Goal: Navigation & Orientation: Find specific page/section

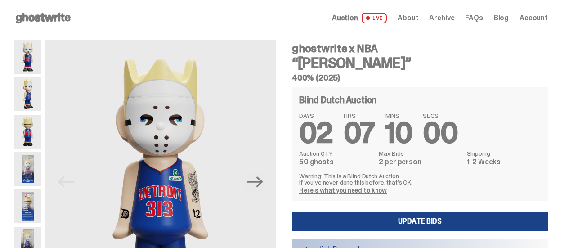
click at [448, 18] on span "Archive" at bounding box center [441, 17] width 25 height 7
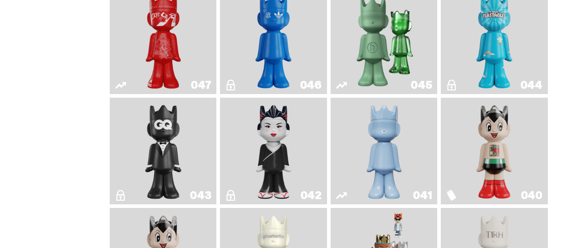
scroll to position [540, 0]
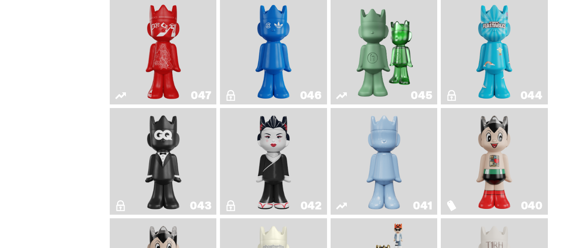
click at [386, 153] on img "Schrödinger's ghost: Winter Blue" at bounding box center [384, 162] width 43 height 100
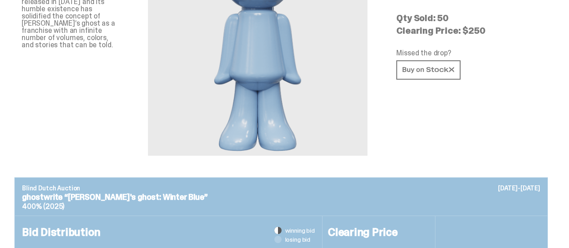
scroll to position [45, 0]
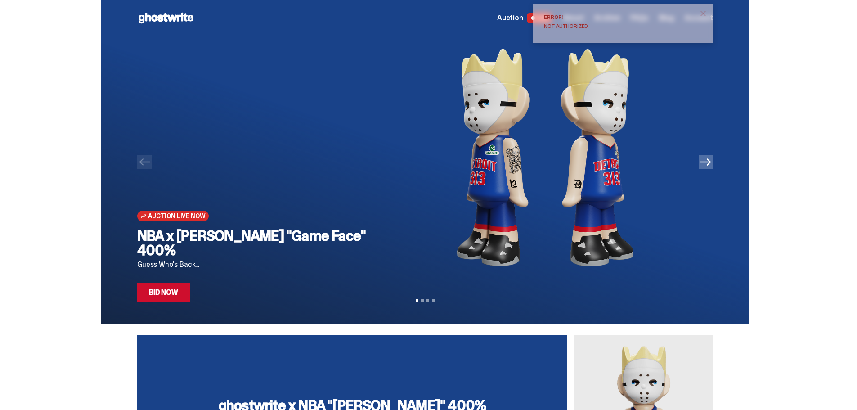
scroll to position [225, 0]
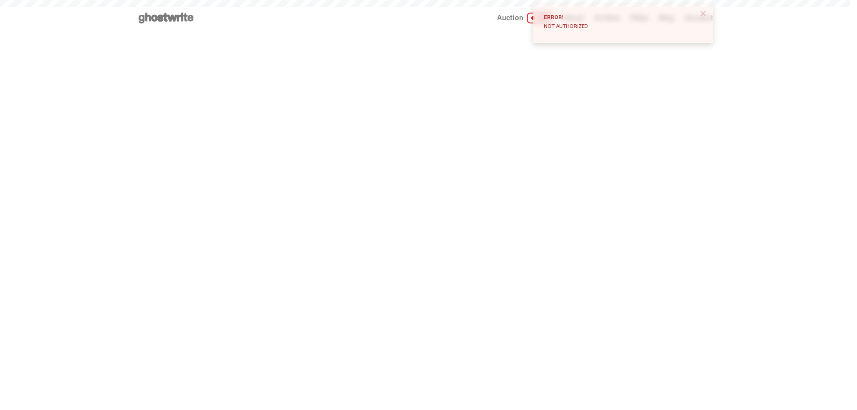
click at [707, 11] on span "close" at bounding box center [703, 13] width 9 height 9
